Goal: Information Seeking & Learning: Find specific fact

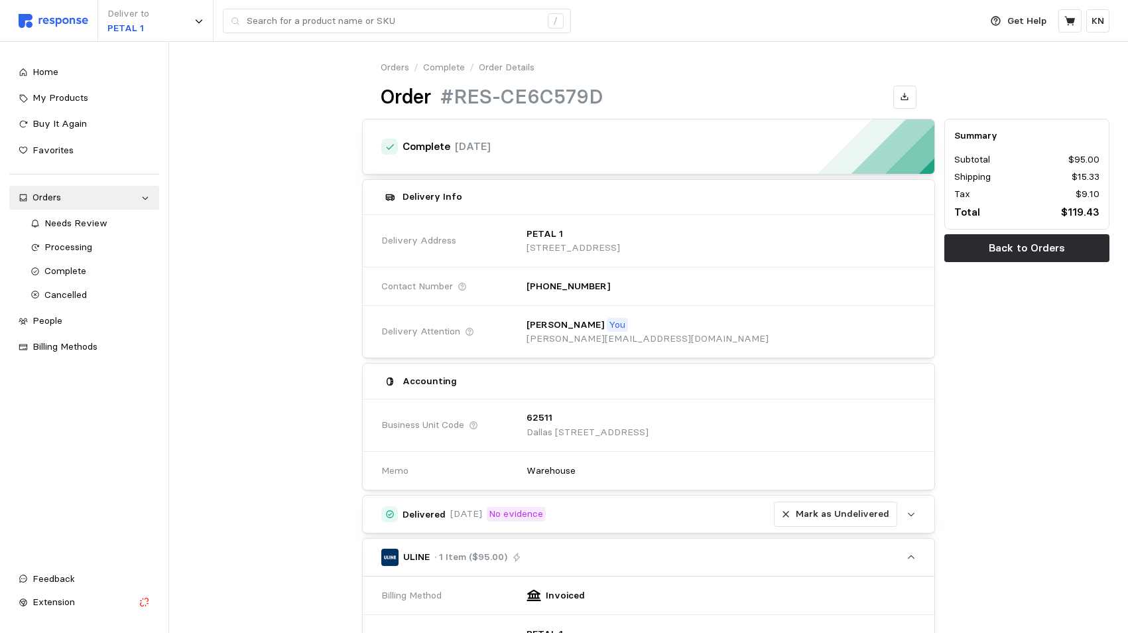
scroll to position [402, 0]
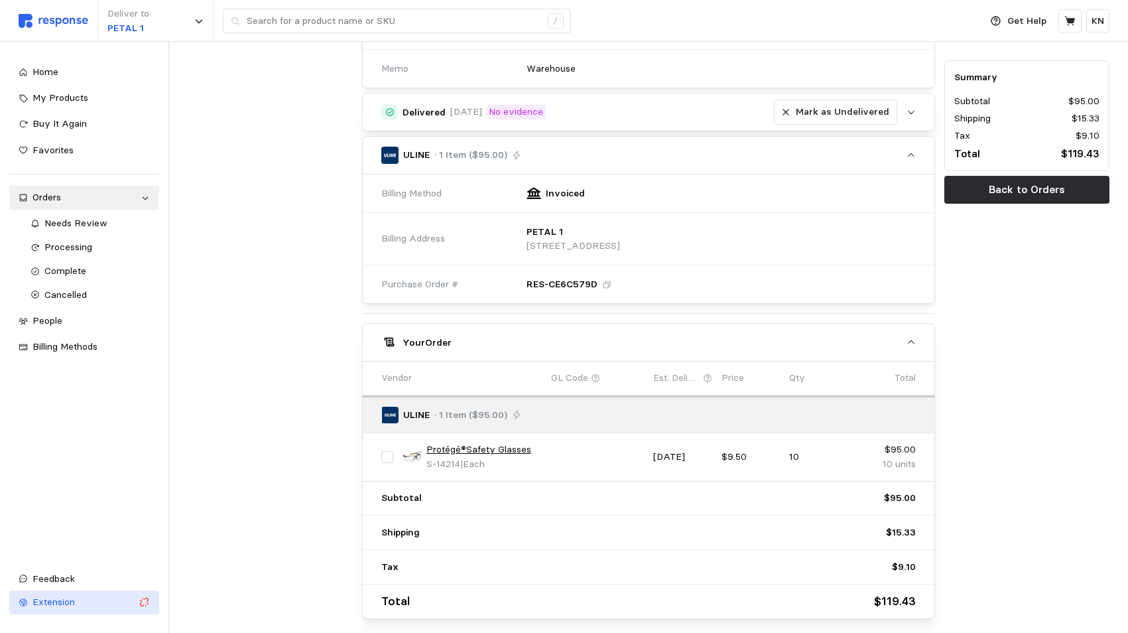
click at [50, 601] on span "Extension" at bounding box center [53, 601] width 42 height 12
click at [57, 606] on span "Extension" at bounding box center [53, 601] width 42 height 12
click at [1051, 535] on div "Summary Subtotal $95.00 Shipping $15.33 Tax $9.10 Total $119.43 Back to Orders" at bounding box center [1026, 167] width 174 height 910
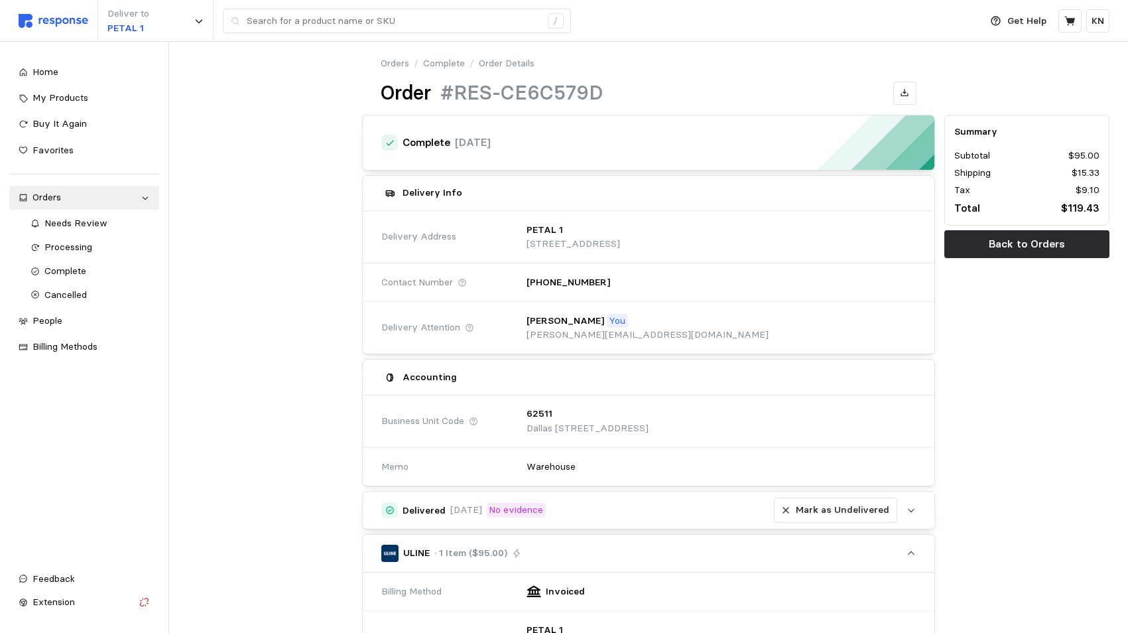
scroll to position [0, 0]
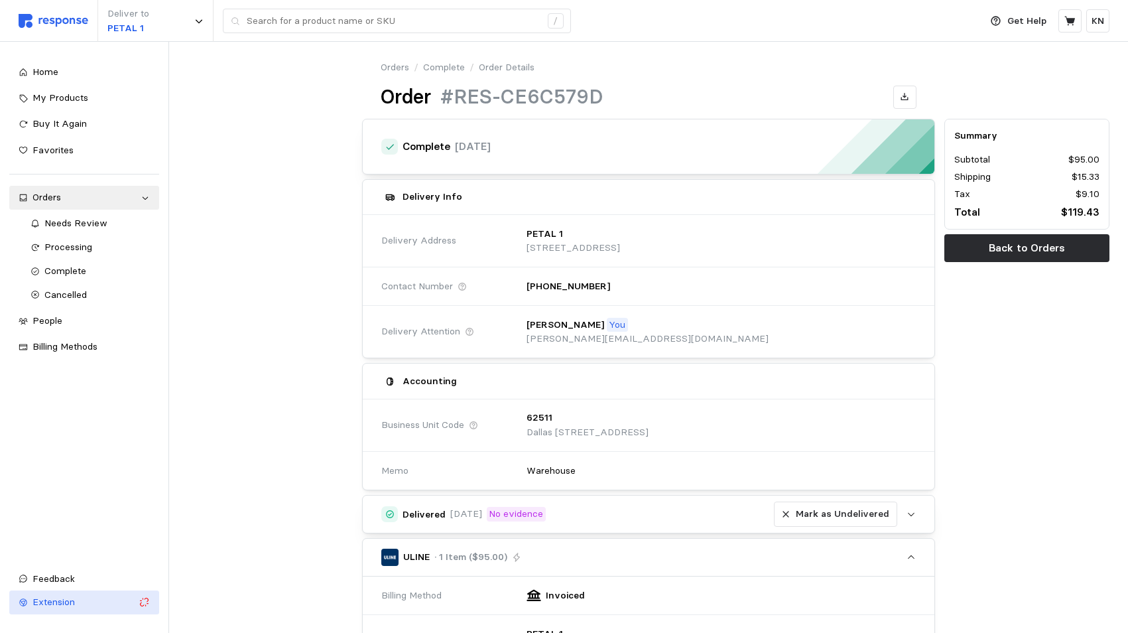
click at [48, 603] on span "Extension" at bounding box center [53, 601] width 42 height 12
drag, startPoint x: 44, startPoint y: 67, endPoint x: 38, endPoint y: 76, distance: 11.0
click at [44, 66] on span "Home" at bounding box center [45, 72] width 26 height 12
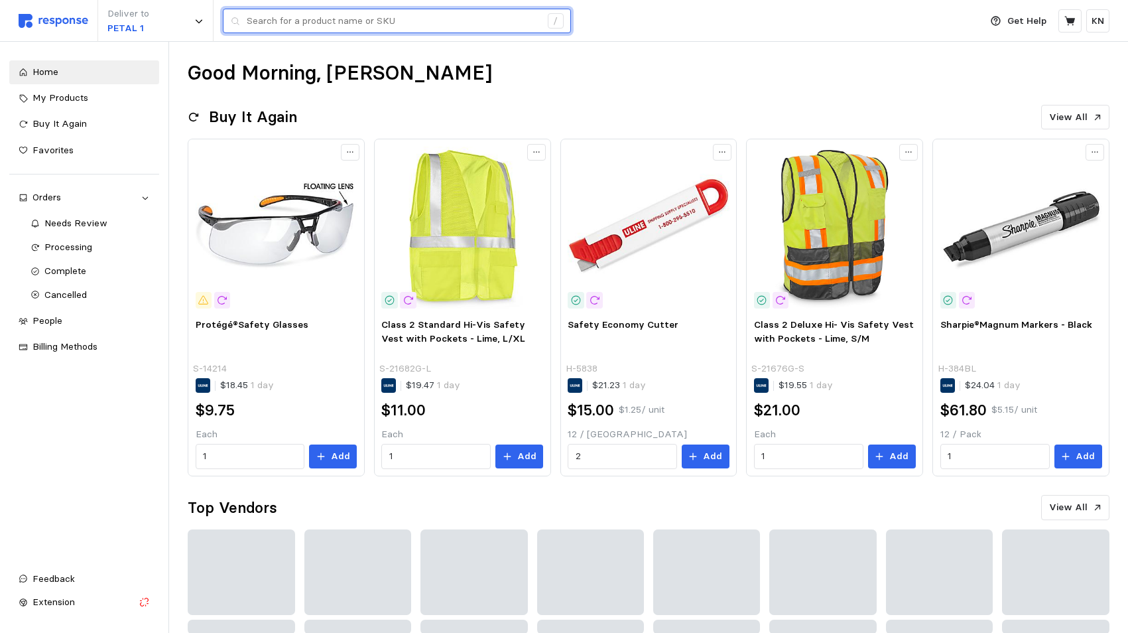
click at [381, 23] on input "text" at bounding box center [394, 21] width 294 height 24
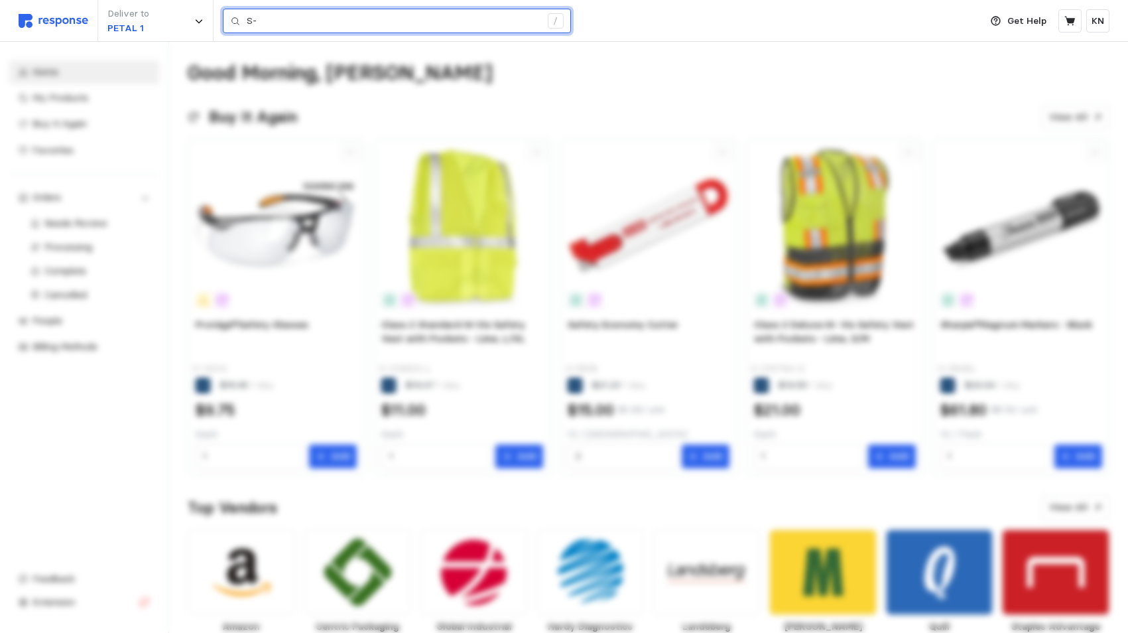
type input "S"
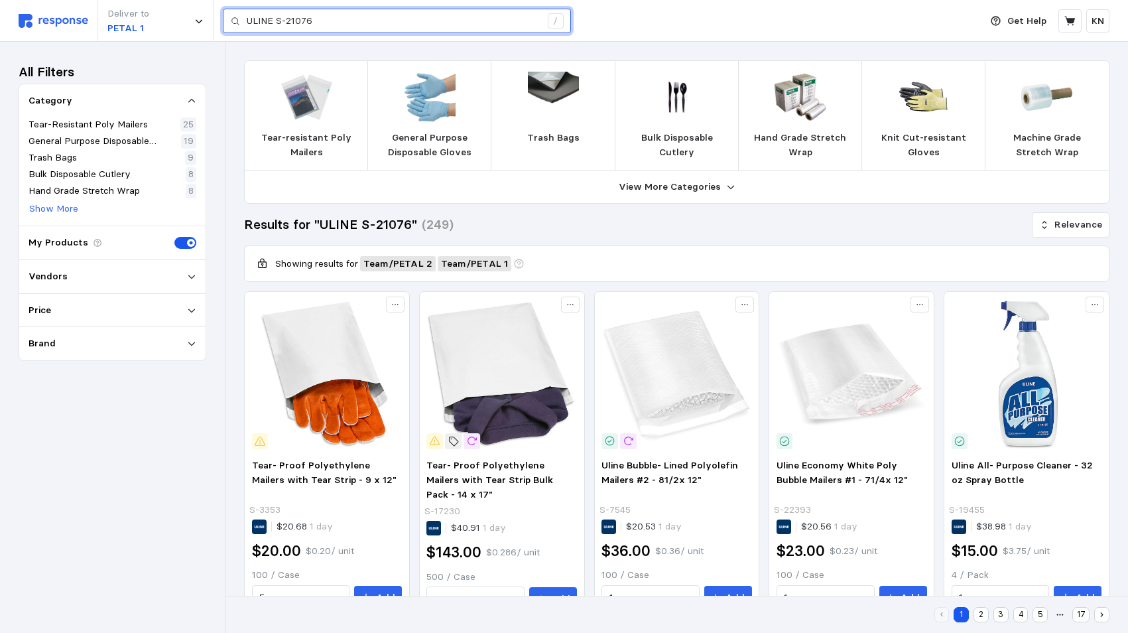
click at [326, 16] on input "ULINE S-21076" at bounding box center [394, 21] width 294 height 24
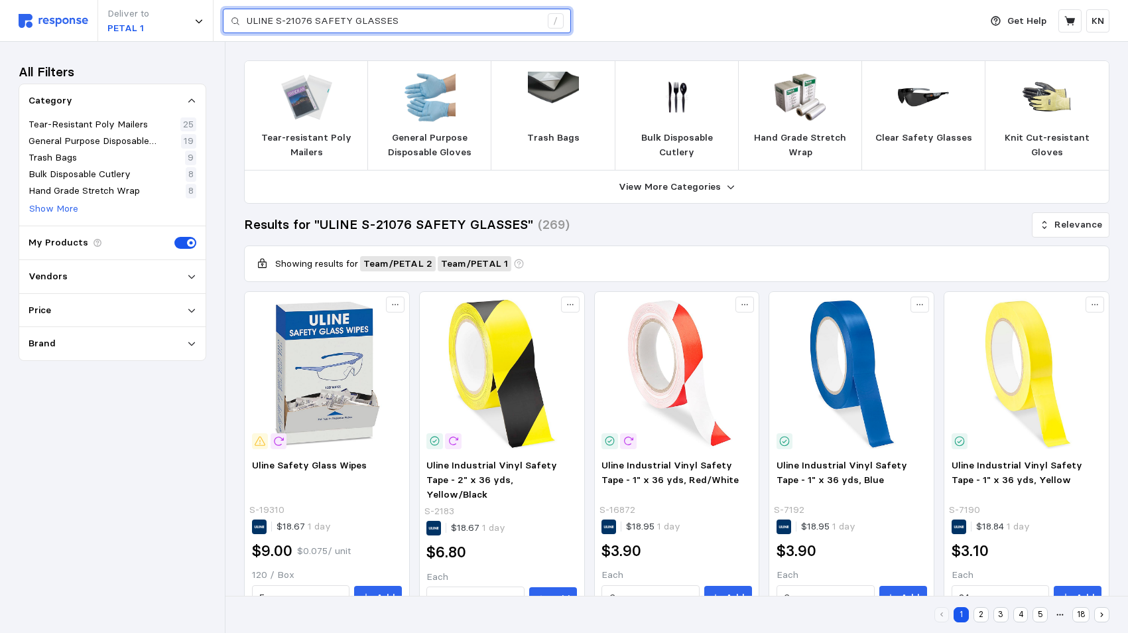
click at [286, 20] on input "ULINE S-21076 SAFETY GLASSES" at bounding box center [394, 21] width 294 height 24
click at [276, 23] on input "ULINE 21076 SAFETY GLASSES" at bounding box center [394, 21] width 294 height 24
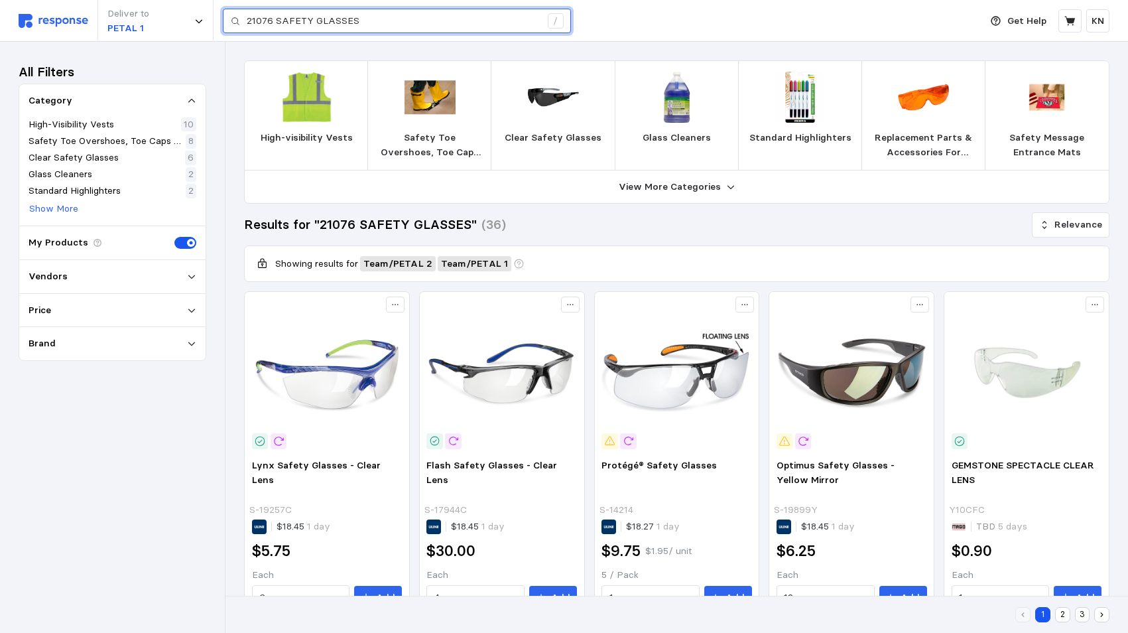
click at [247, 19] on input "21076 SAFETY GLASSES" at bounding box center [394, 21] width 294 height 24
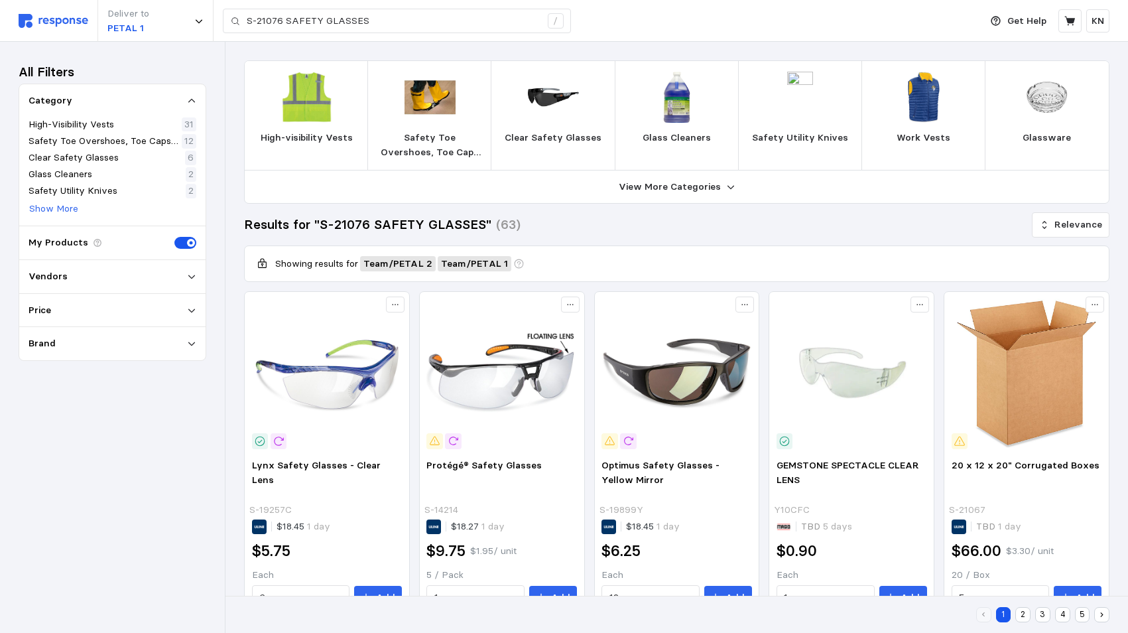
click at [78, 514] on div "All Filters Category High-Visibility Vests 31 Safety Toe Overshoes, Toe Caps & …" at bounding box center [113, 337] width 188 height 554
click at [851, 461] on span "GEMSTONE SPECTACLE CLEAR LENS" at bounding box center [847, 472] width 143 height 27
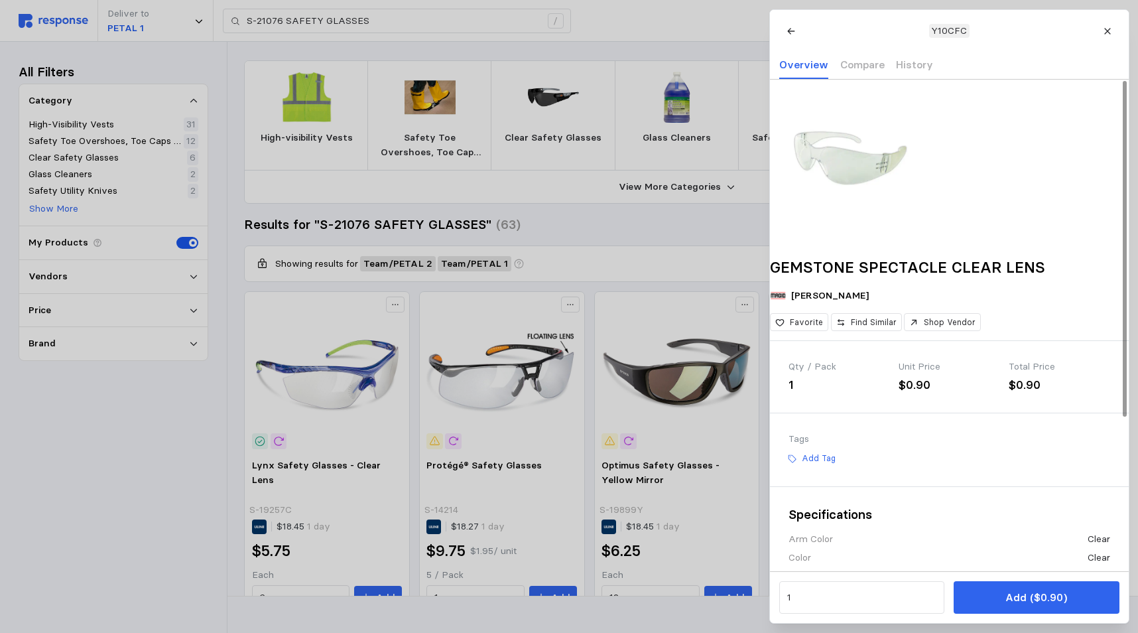
click at [1032, 170] on div at bounding box center [949, 159] width 359 height 159
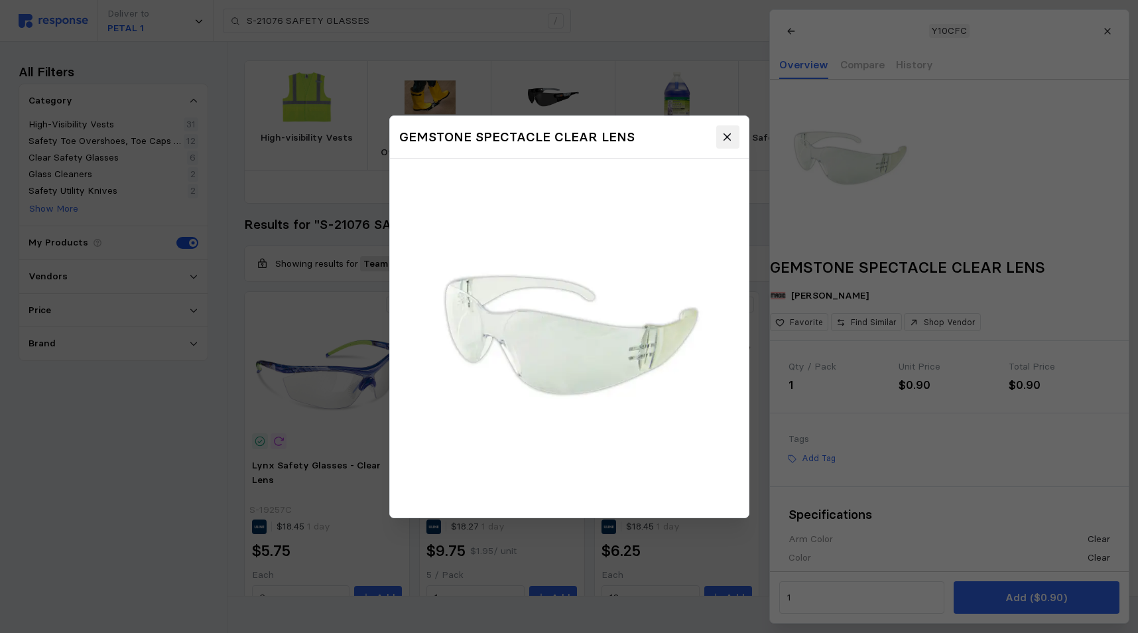
click at [723, 138] on icon at bounding box center [727, 137] width 12 height 12
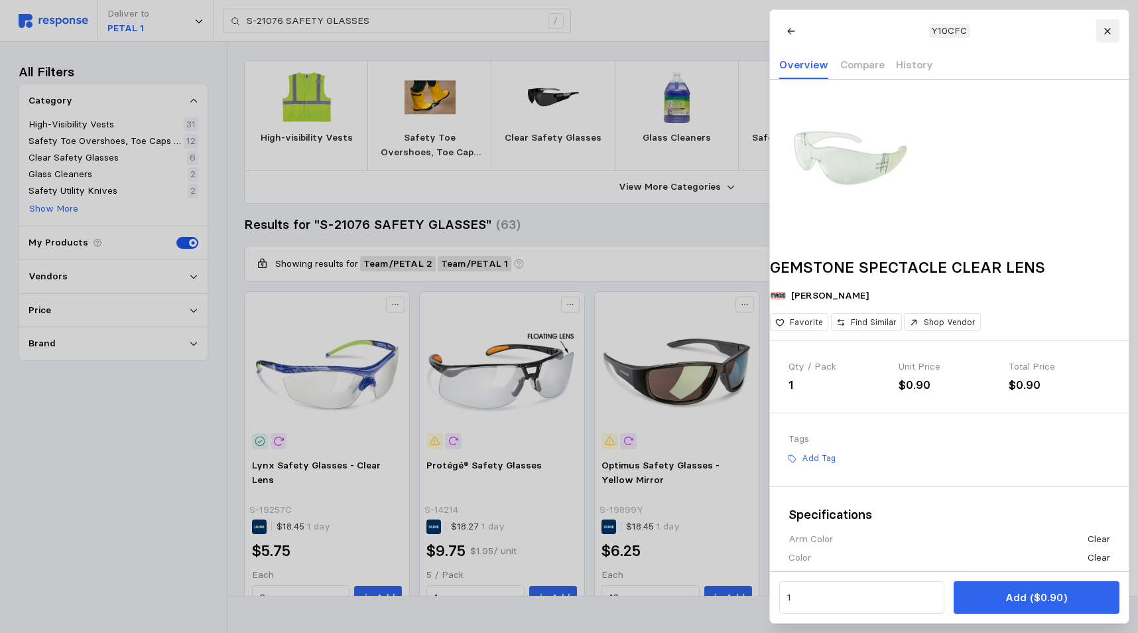
click at [1107, 30] on icon at bounding box center [1107, 31] width 6 height 6
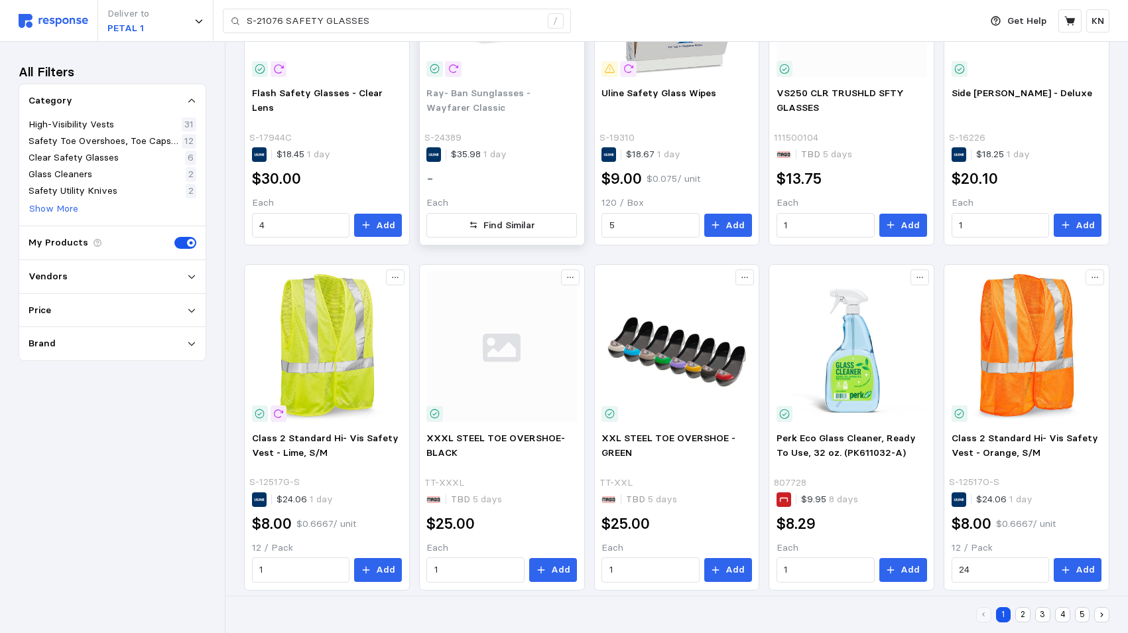
scroll to position [730, 0]
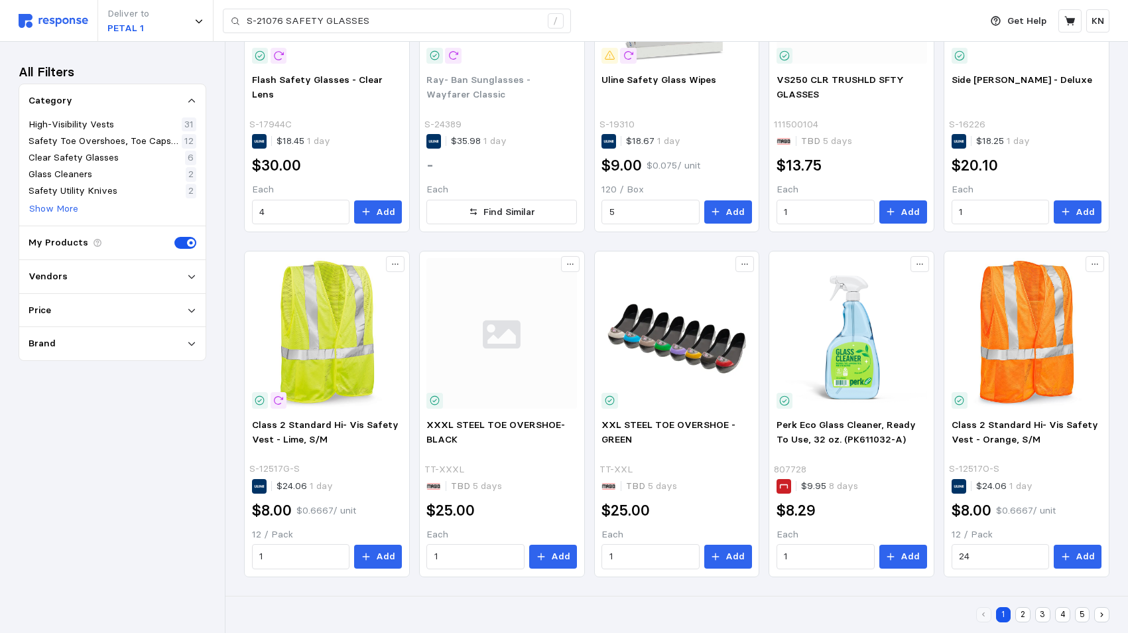
click at [1020, 611] on button "2" at bounding box center [1022, 614] width 15 height 15
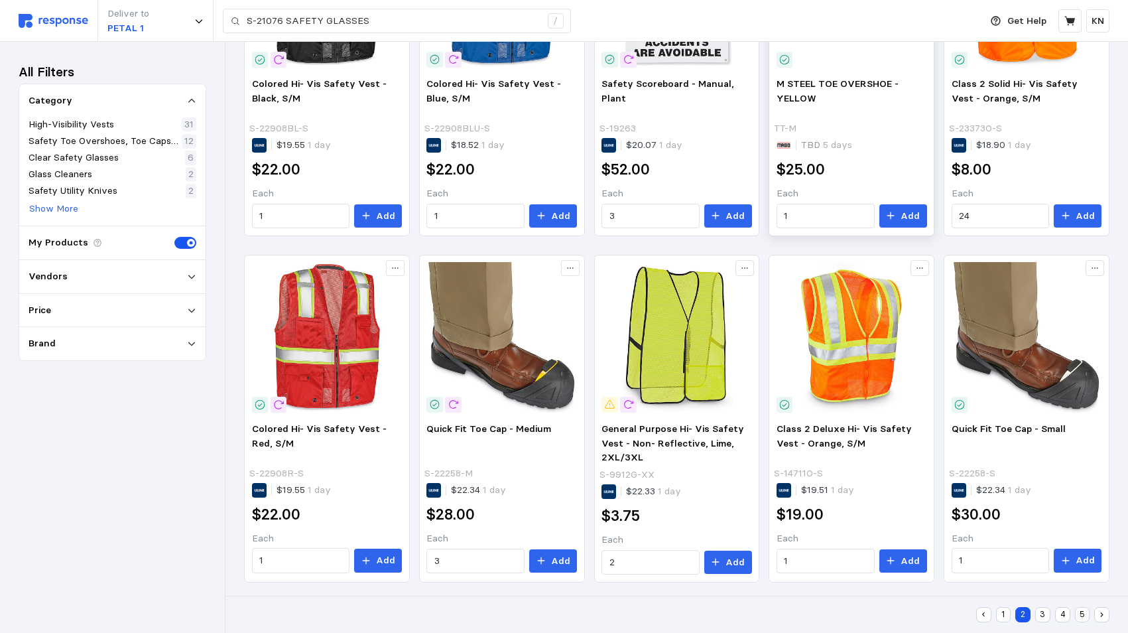
scroll to position [731, 0]
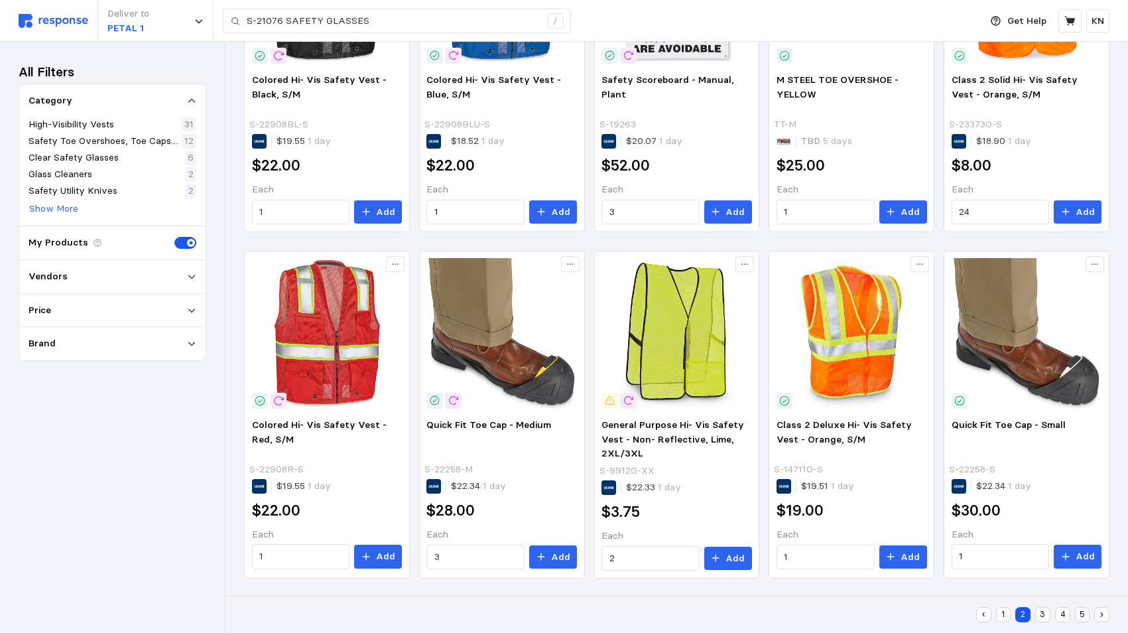
click at [1042, 613] on button "3" at bounding box center [1042, 614] width 15 height 15
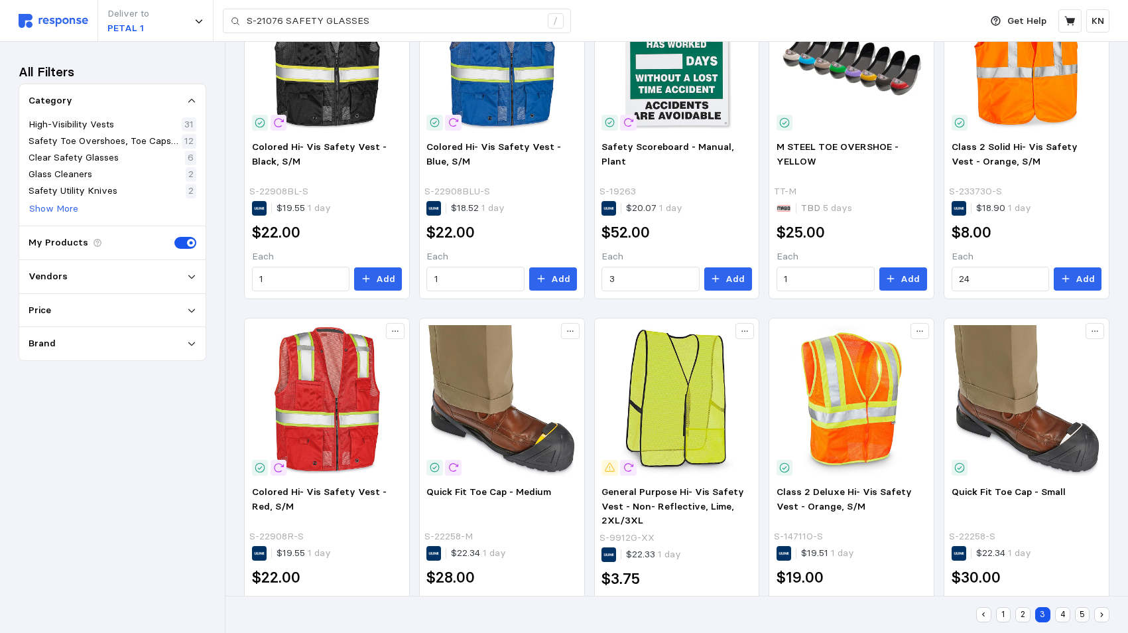
scroll to position [205, 0]
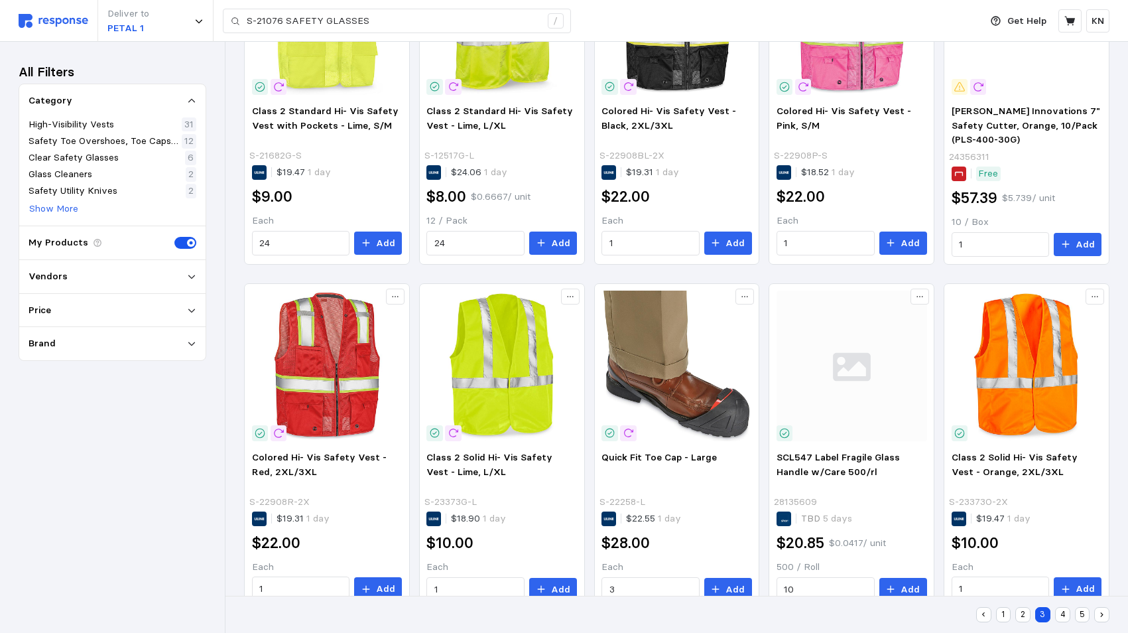
scroll to position [731, 0]
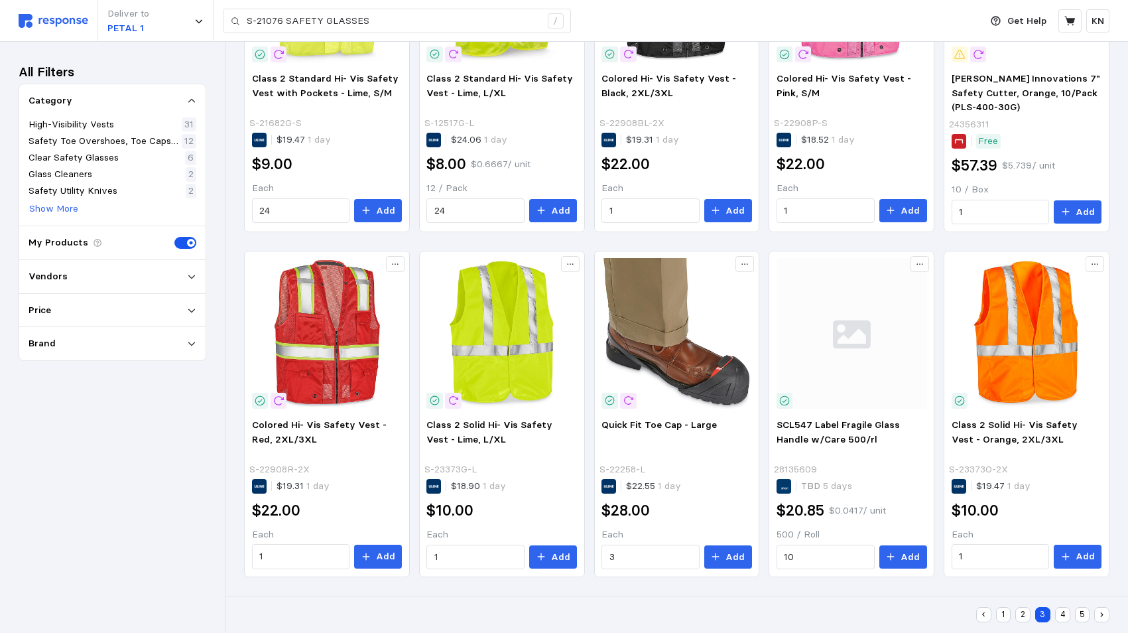
drag, startPoint x: 1067, startPoint y: 615, endPoint x: 1053, endPoint y: 607, distance: 16.4
click at [1066, 615] on button "4" at bounding box center [1062, 614] width 15 height 15
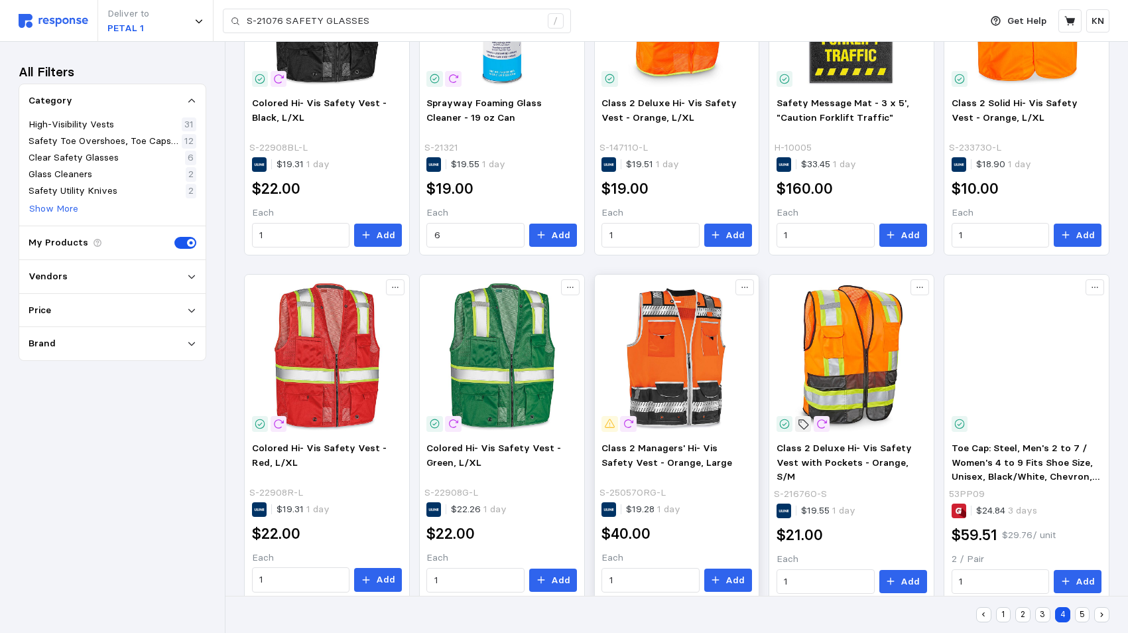
scroll to position [733, 0]
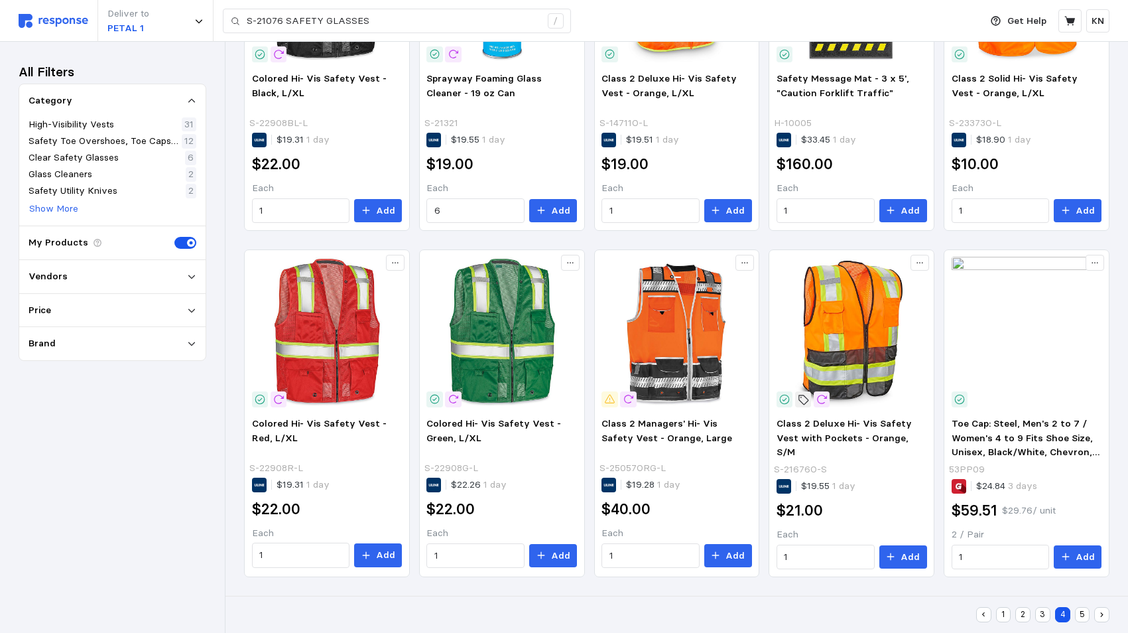
click at [1083, 614] on button "5" at bounding box center [1082, 614] width 15 height 15
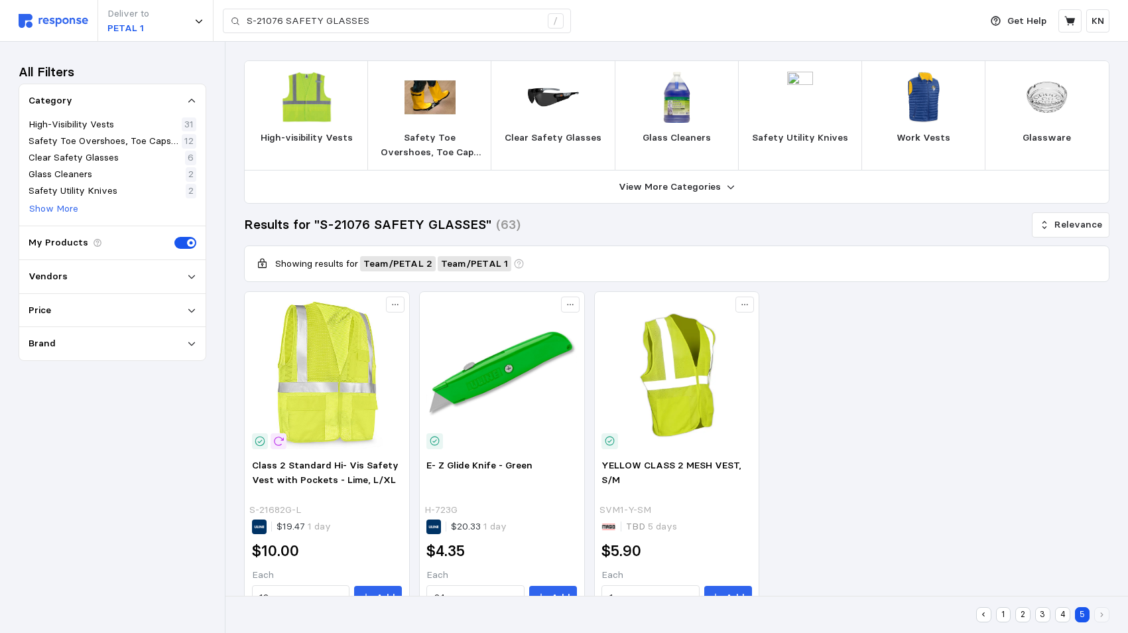
click at [1000, 615] on button "1" at bounding box center [1003, 614] width 15 height 15
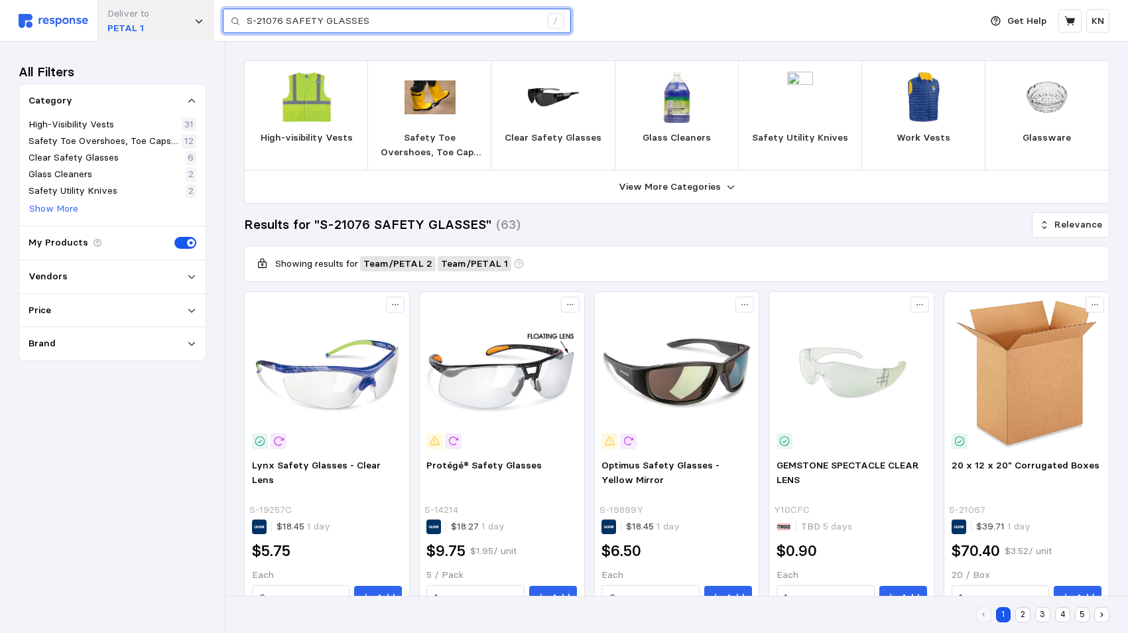
drag, startPoint x: 280, startPoint y: 18, endPoint x: 192, endPoint y: 3, distance: 90.1
click at [228, 11] on div "S-21076 SAFETY GLASSES /" at bounding box center [397, 21] width 348 height 25
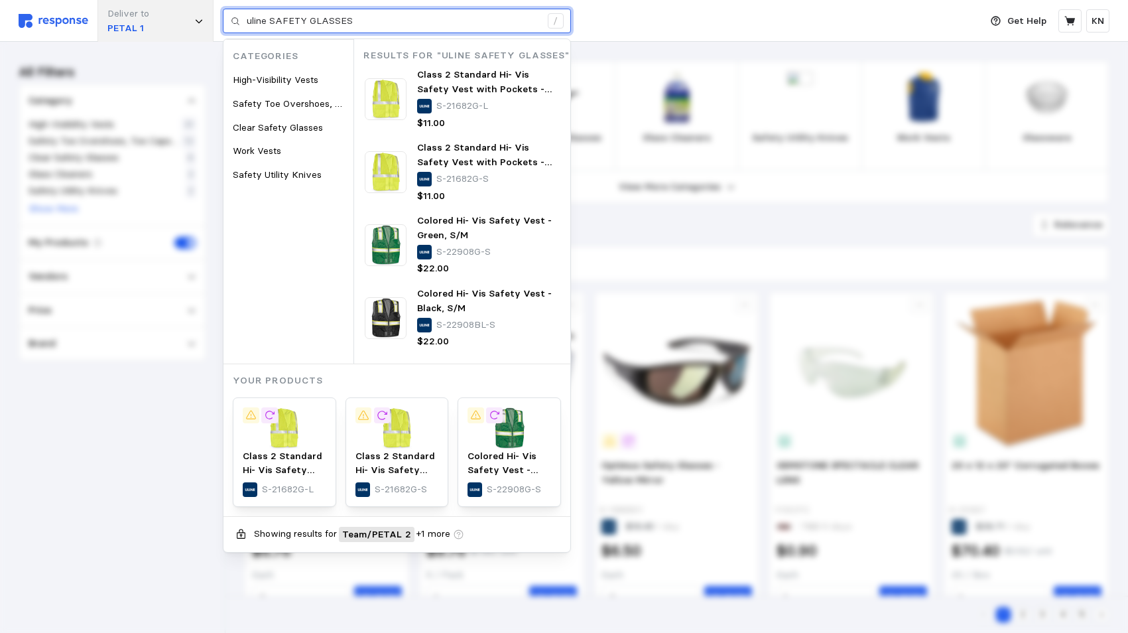
type input "uline SAFETY GLASSES"
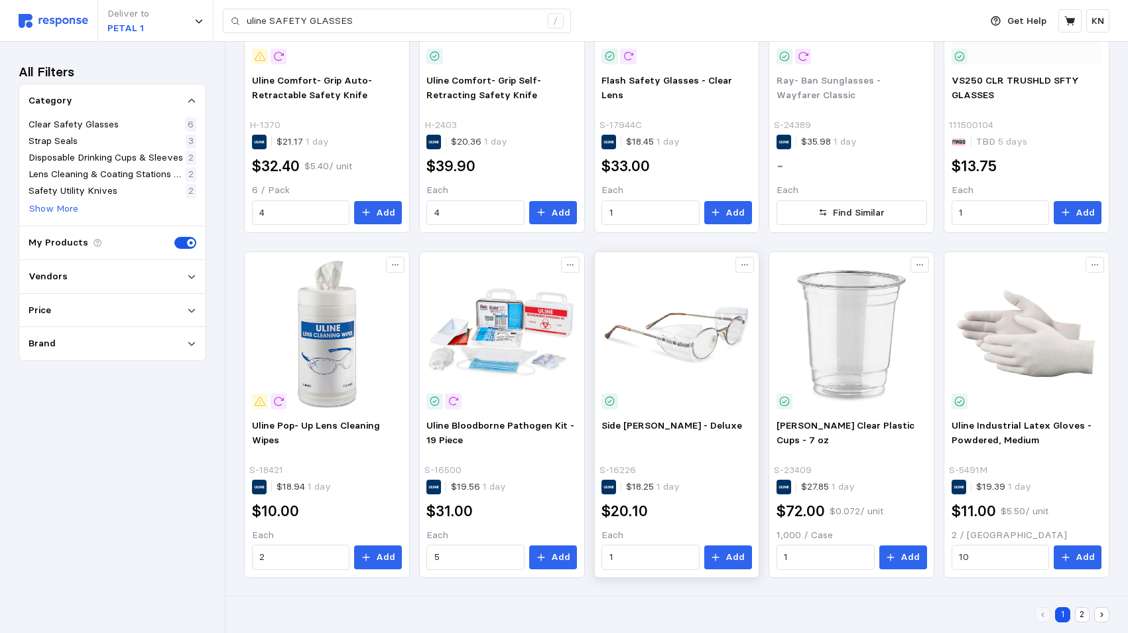
scroll to position [730, 0]
click at [1081, 608] on button "2" at bounding box center [1082, 614] width 15 height 15
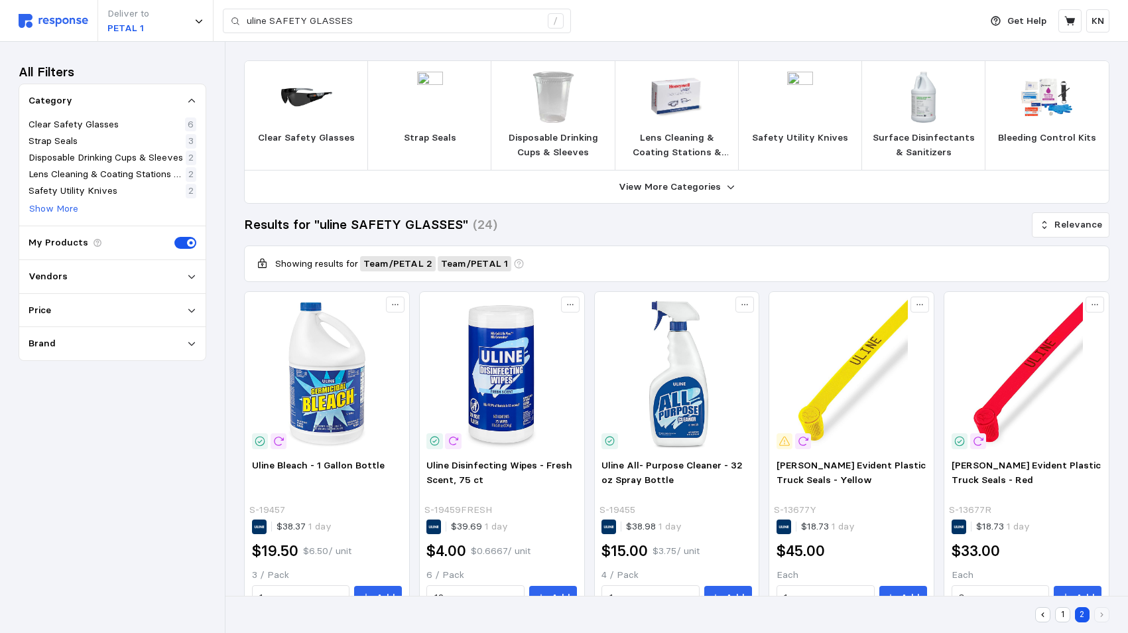
click at [1062, 615] on button "1" at bounding box center [1062, 614] width 15 height 15
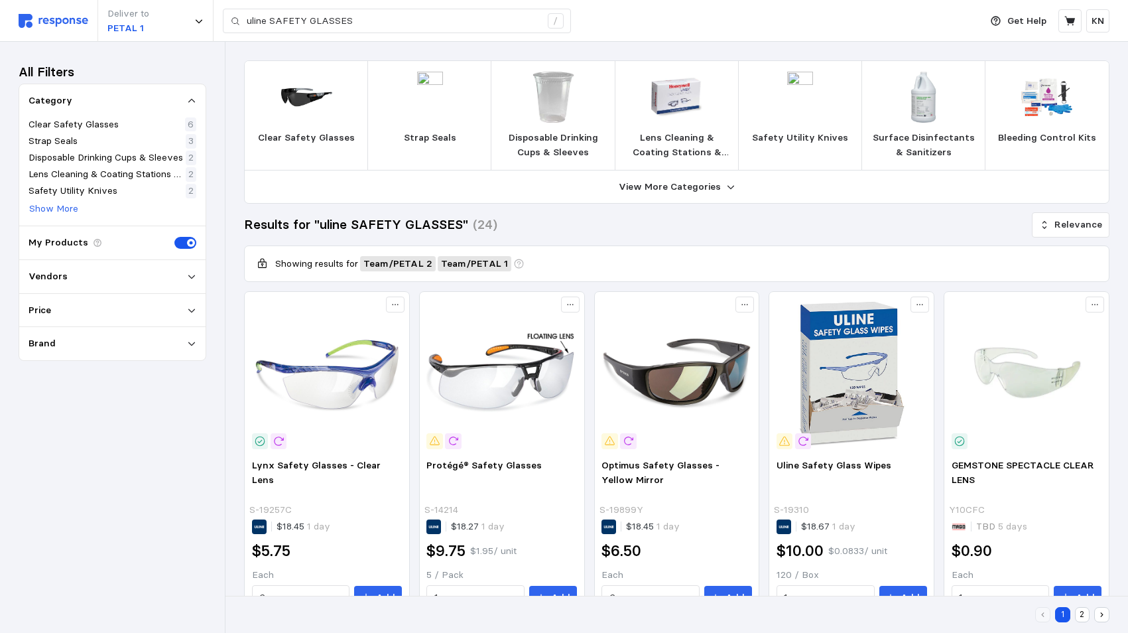
click at [182, 243] on span at bounding box center [181, 243] width 14 height 12
click at [174, 237] on input "checkbox" at bounding box center [174, 237] width 0 height 0
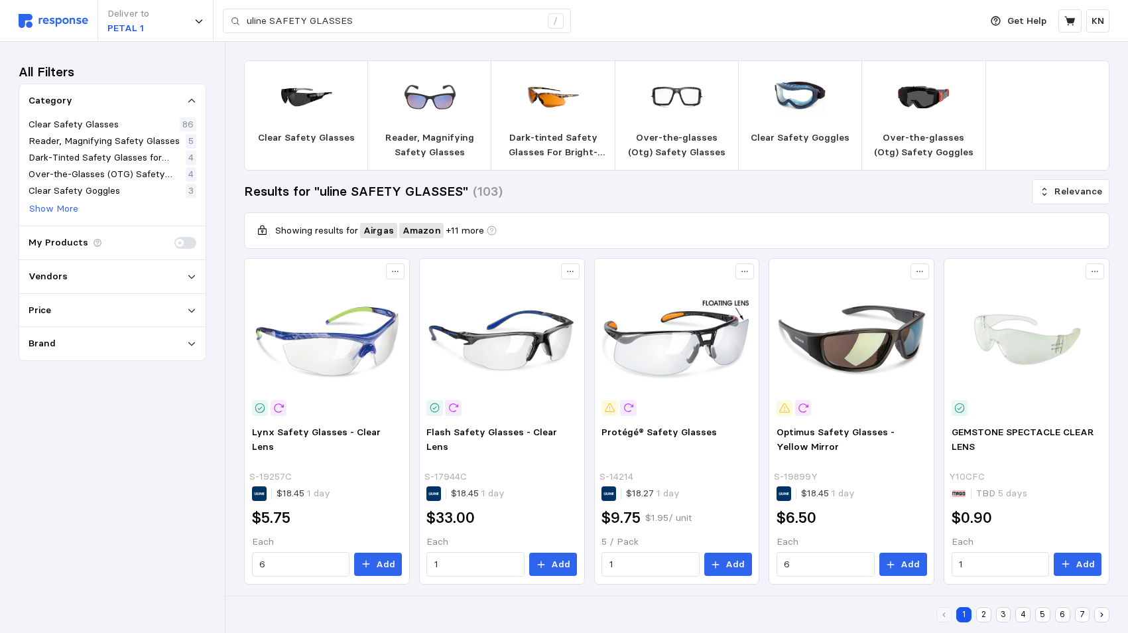
drag, startPoint x: 104, startPoint y: 432, endPoint x: 206, endPoint y: 344, distance: 134.0
click at [104, 432] on div "All Filters Category Clear Safety Glasses 86 Reader, Magnifying Safety Glasses …" at bounding box center [113, 337] width 188 height 554
